Goal: Check status: Check status

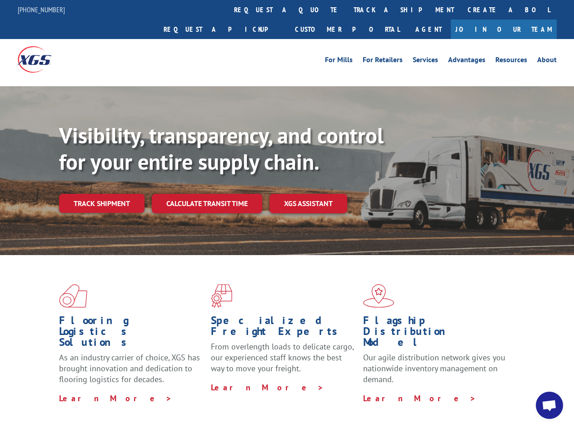
click at [287, 214] on div "Visibility, transparency, and control for your entire supply chain. Track shipm…" at bounding box center [316, 186] width 514 height 127
click at [346, 10] on link "track a shipment" at bounding box center [403, 10] width 114 height 20
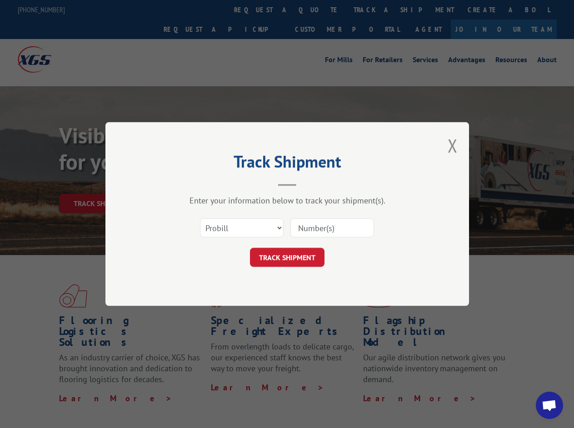
click at [317, 10] on div "Track Shipment Enter your information below to track your shipment(s). Select c…" at bounding box center [287, 214] width 574 height 428
click at [374, 10] on div "Track Shipment Enter your information below to track your shipment(s). Select c…" at bounding box center [287, 214] width 574 height 428
click at [101, 183] on div "Track Shipment Enter your information below to track your shipment(s). Select c…" at bounding box center [287, 214] width 574 height 428
click at [206, 183] on header "Track Shipment" at bounding box center [287, 170] width 272 height 31
click at [308, 183] on header "Track Shipment" at bounding box center [287, 170] width 272 height 31
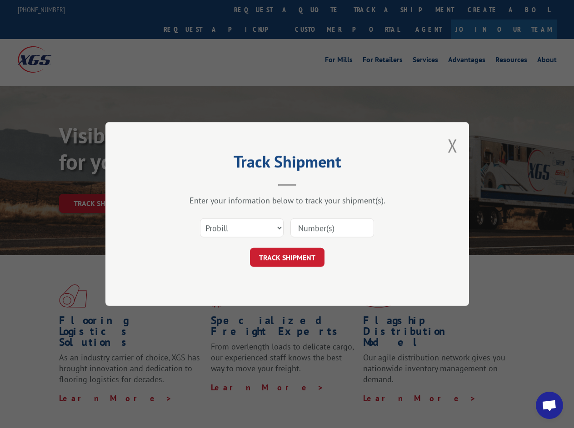
click at [549, 406] on span "Open chat" at bounding box center [548, 406] width 15 height 13
